Goal: Use online tool/utility

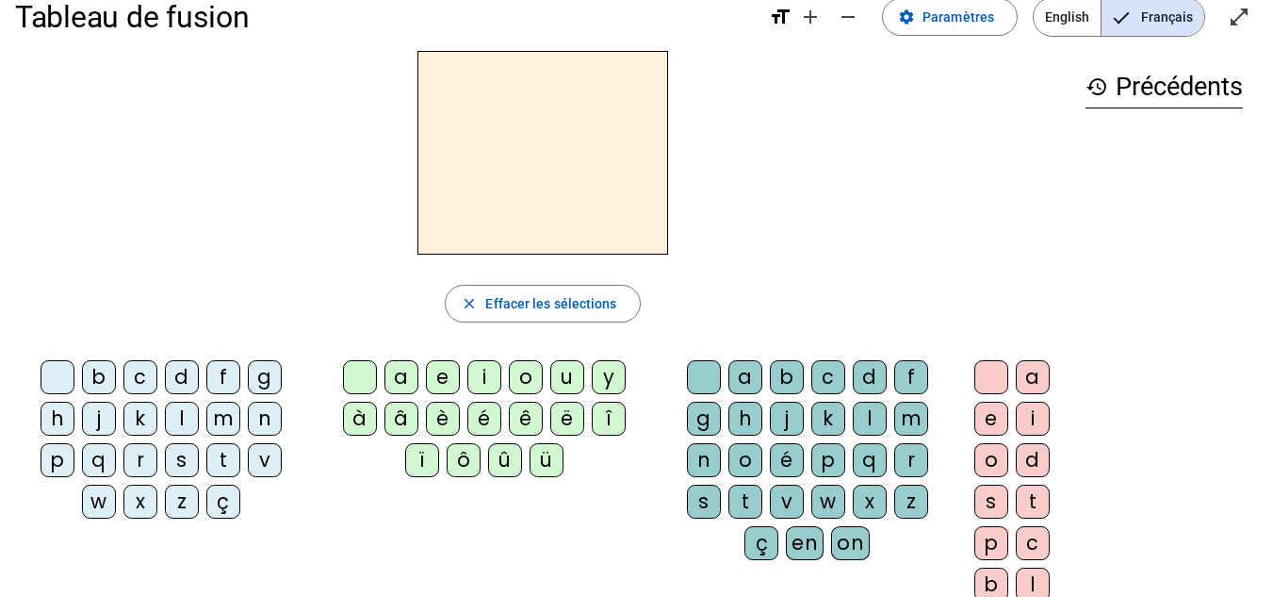
scroll to position [33, 0]
click at [478, 385] on div "i" at bounding box center [484, 376] width 34 height 34
click at [871, 408] on div "l" at bounding box center [870, 418] width 34 height 34
click at [223, 423] on div "m" at bounding box center [223, 418] width 34 height 34
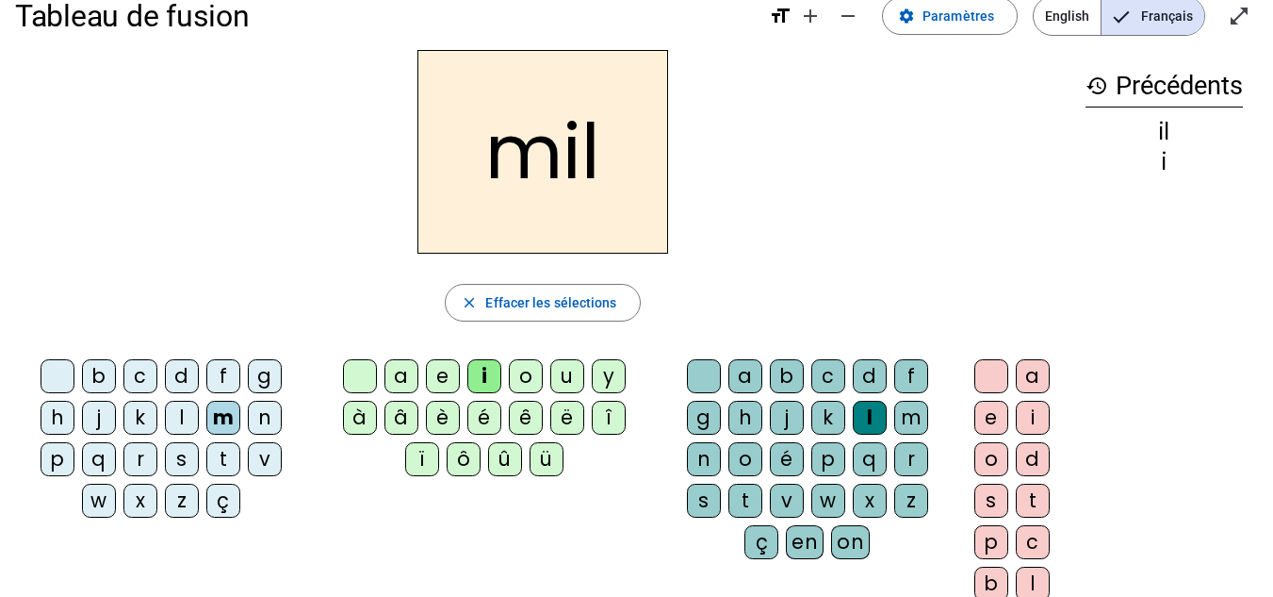
click at [403, 376] on div "a" at bounding box center [402, 376] width 34 height 34
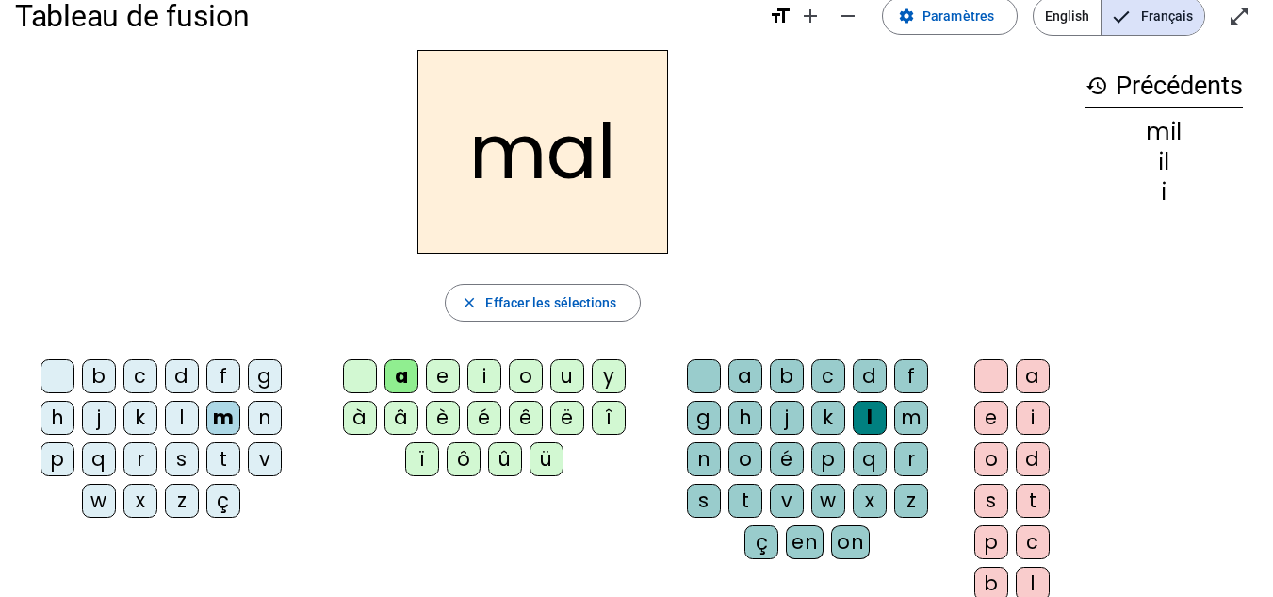
click at [702, 376] on div at bounding box center [704, 376] width 34 height 34
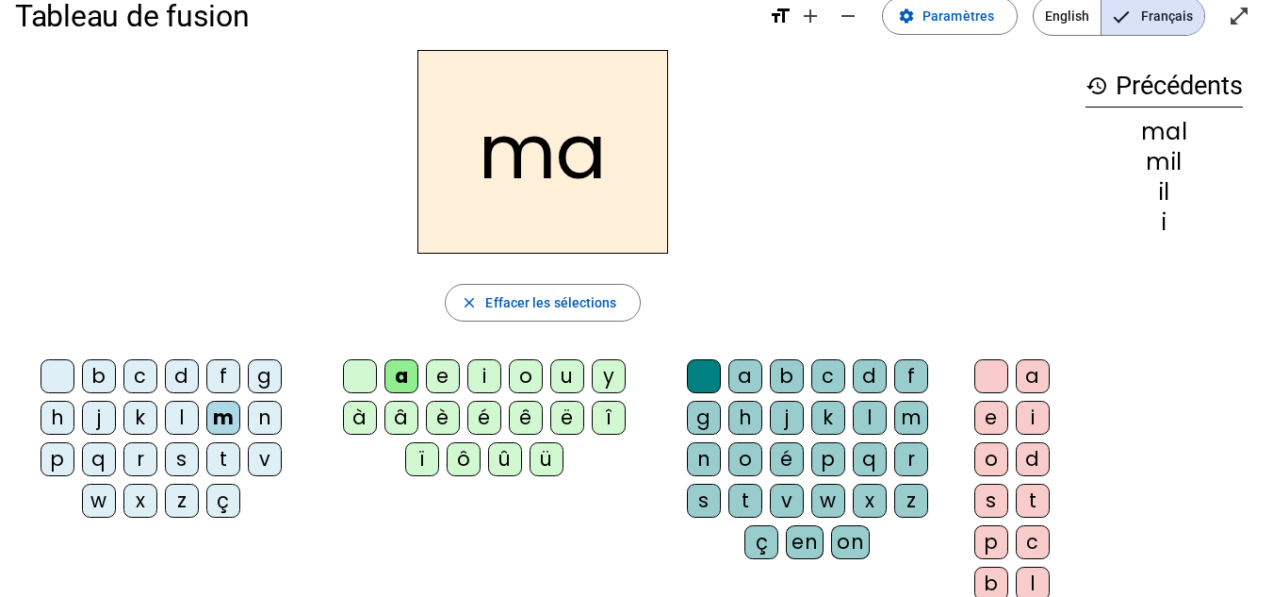
click at [172, 423] on div "l" at bounding box center [182, 418] width 34 height 34
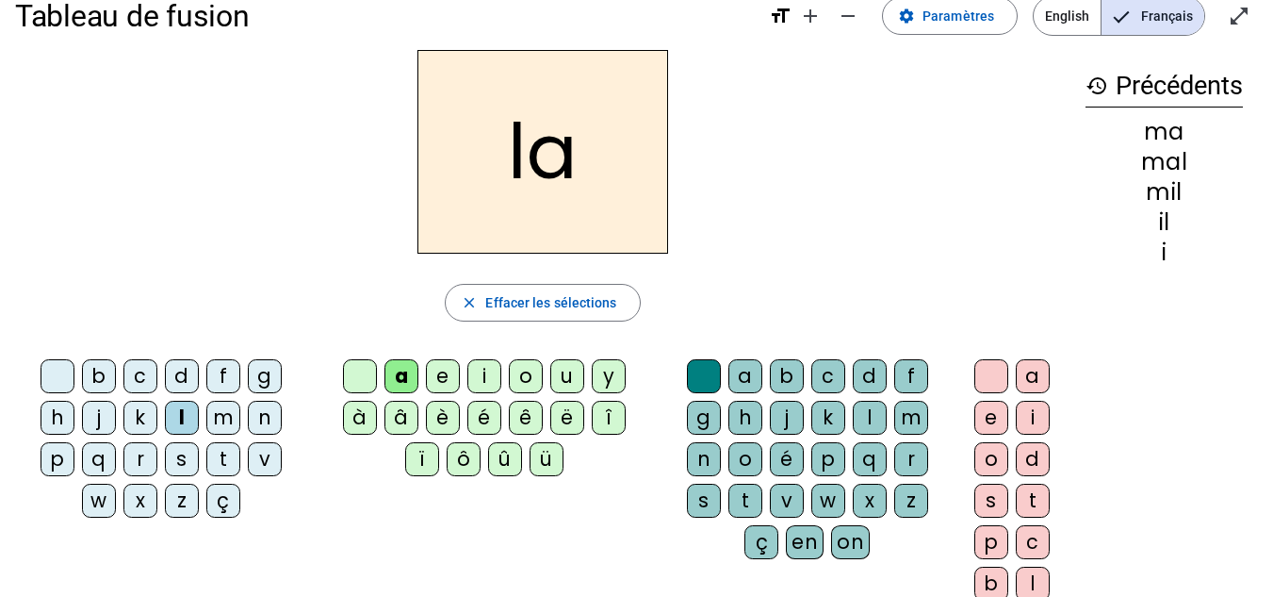
click at [570, 380] on div "u" at bounding box center [567, 376] width 34 height 34
click at [179, 376] on div "d" at bounding box center [182, 376] width 34 height 34
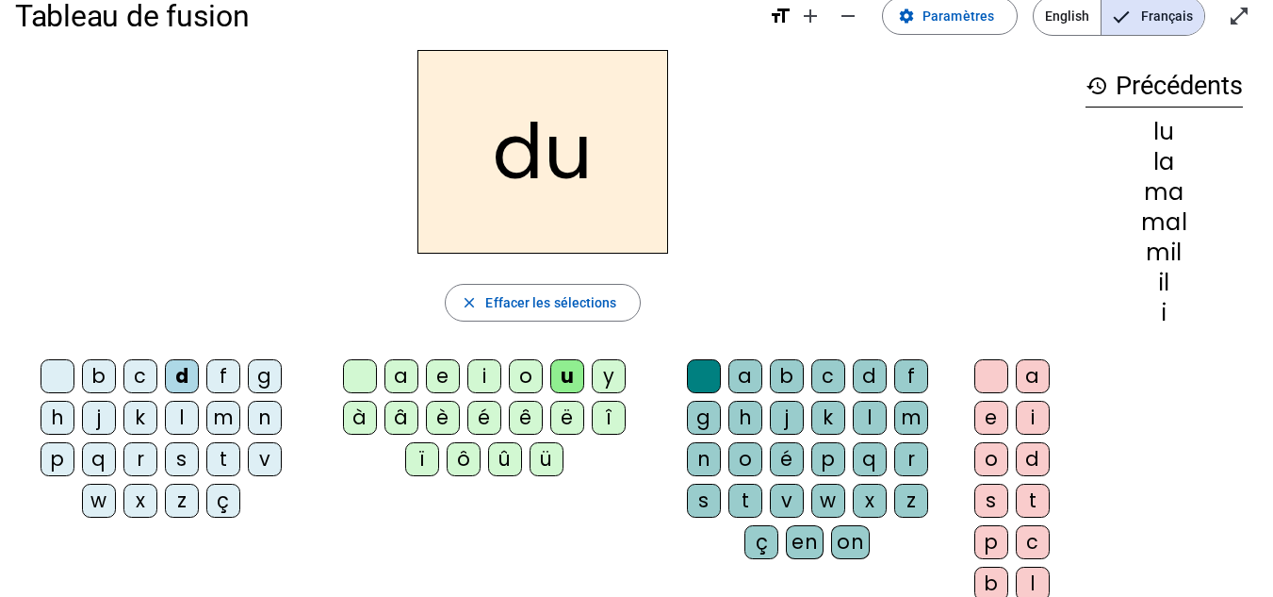
click at [230, 464] on div "t" at bounding box center [223, 459] width 34 height 34
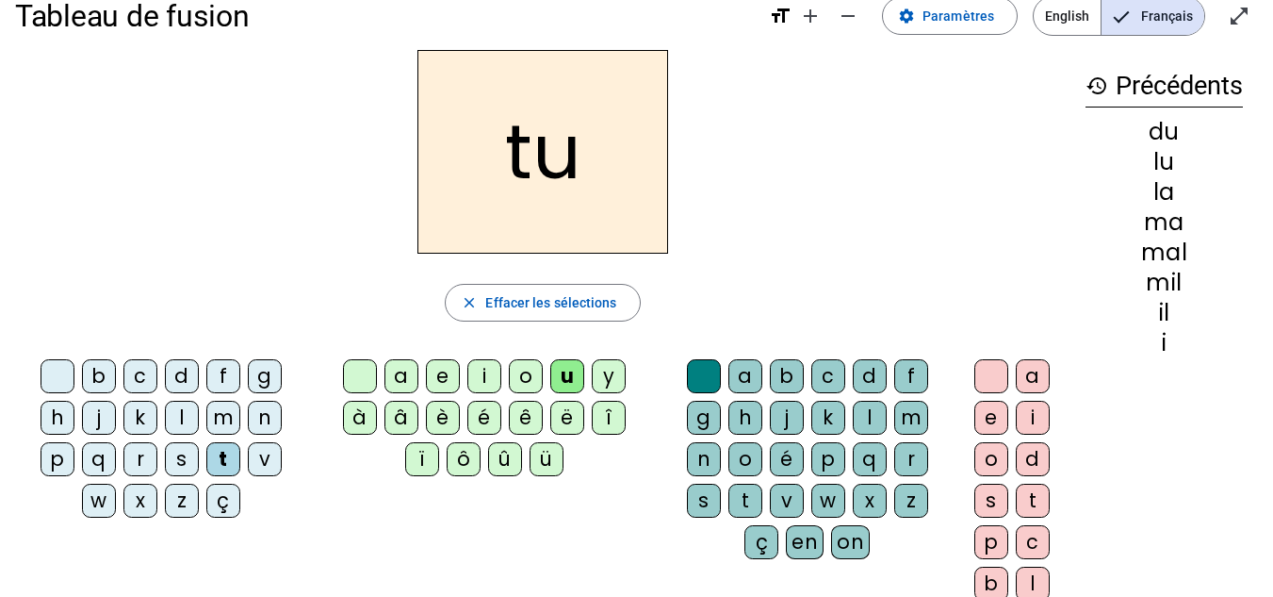
click at [444, 373] on div "e" at bounding box center [443, 376] width 34 height 34
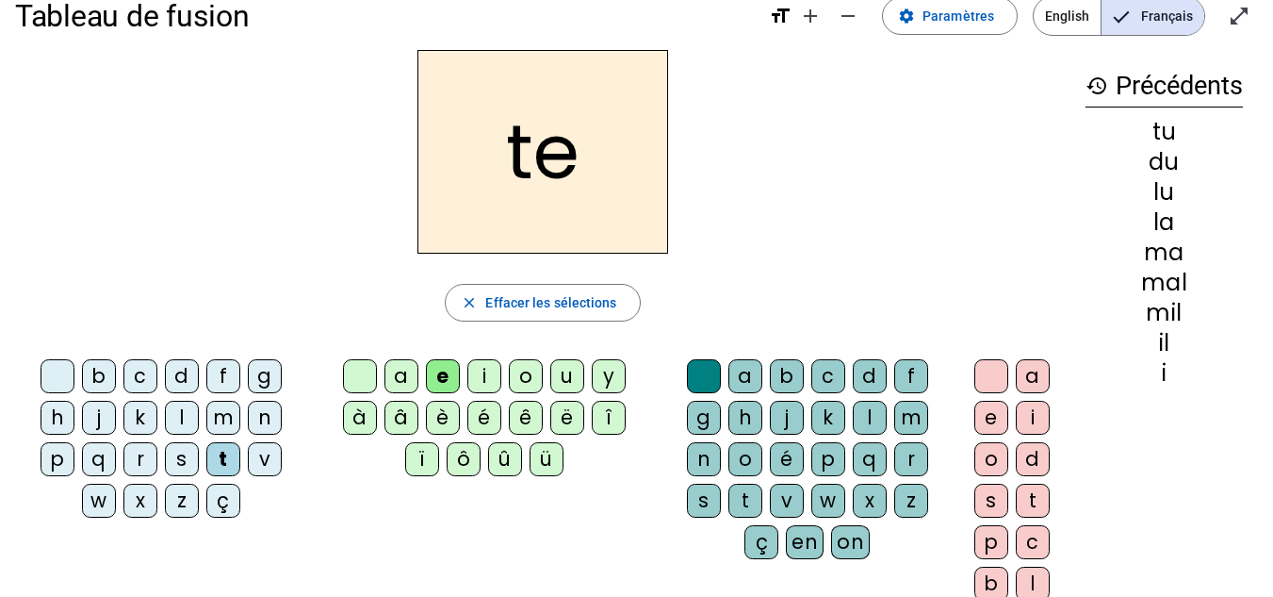
click at [176, 376] on div "d" at bounding box center [182, 376] width 34 height 34
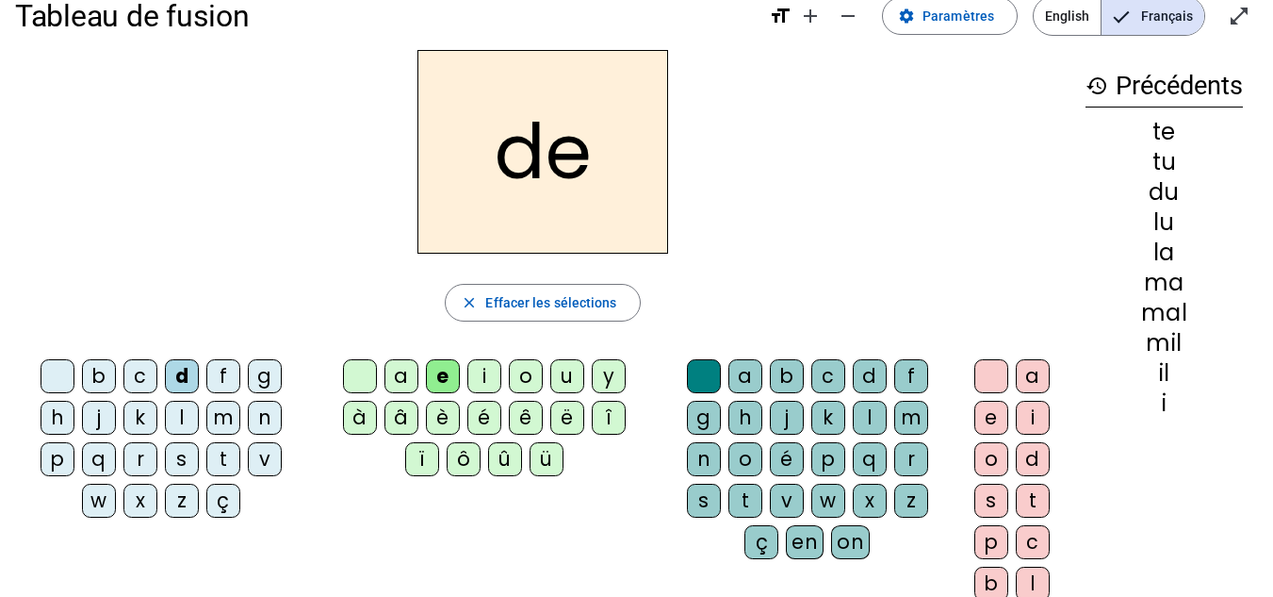
click at [89, 407] on div "j" at bounding box center [99, 418] width 34 height 34
